Goal: Find specific page/section: Find specific page/section

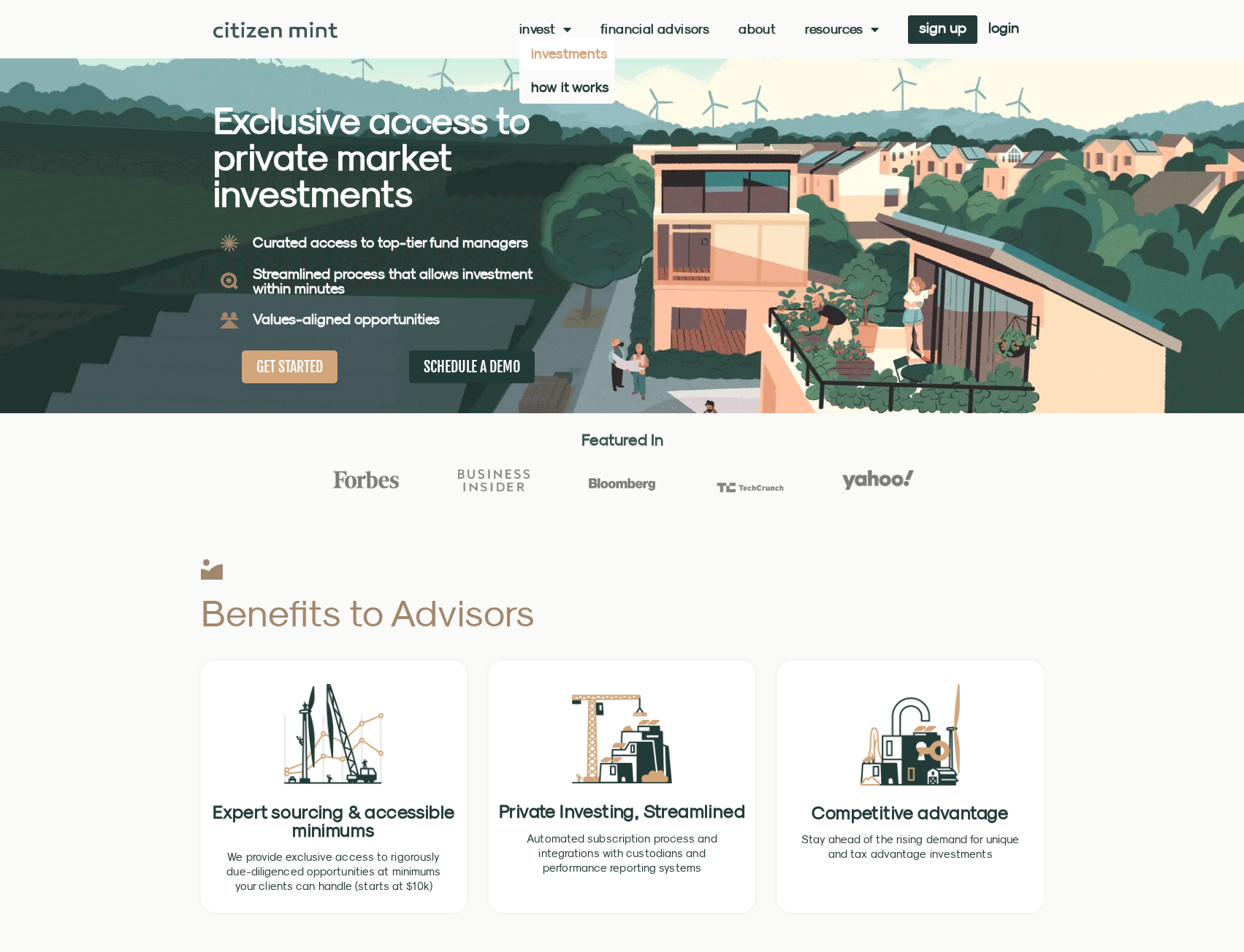
click at [557, 47] on link "investments" at bounding box center [567, 53] width 96 height 34
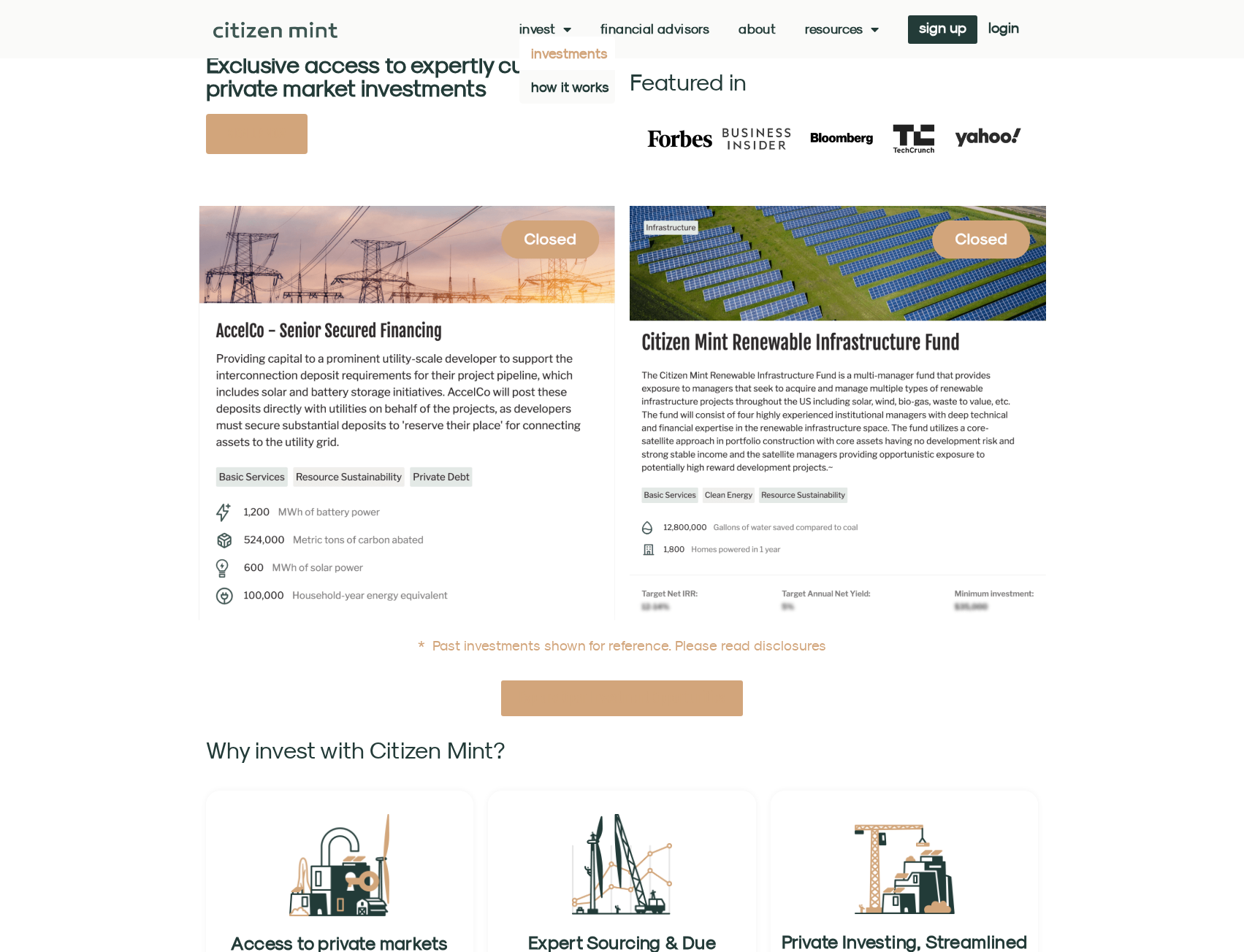
click at [562, 31] on span "Menu" at bounding box center [564, 30] width 16 height 28
click at [636, 22] on link "Financial Advisors" at bounding box center [654, 29] width 109 height 15
